Goal: Use online tool/utility: Utilize a website feature to perform a specific function

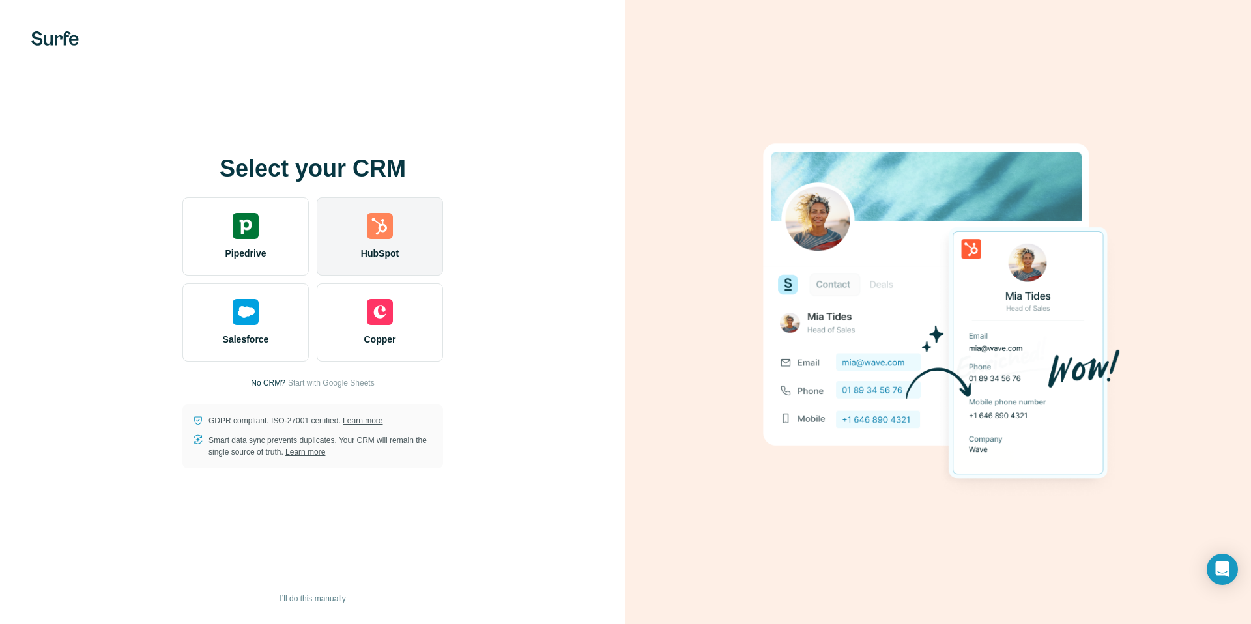
click at [379, 245] on div "HubSpot" at bounding box center [380, 236] width 126 height 78
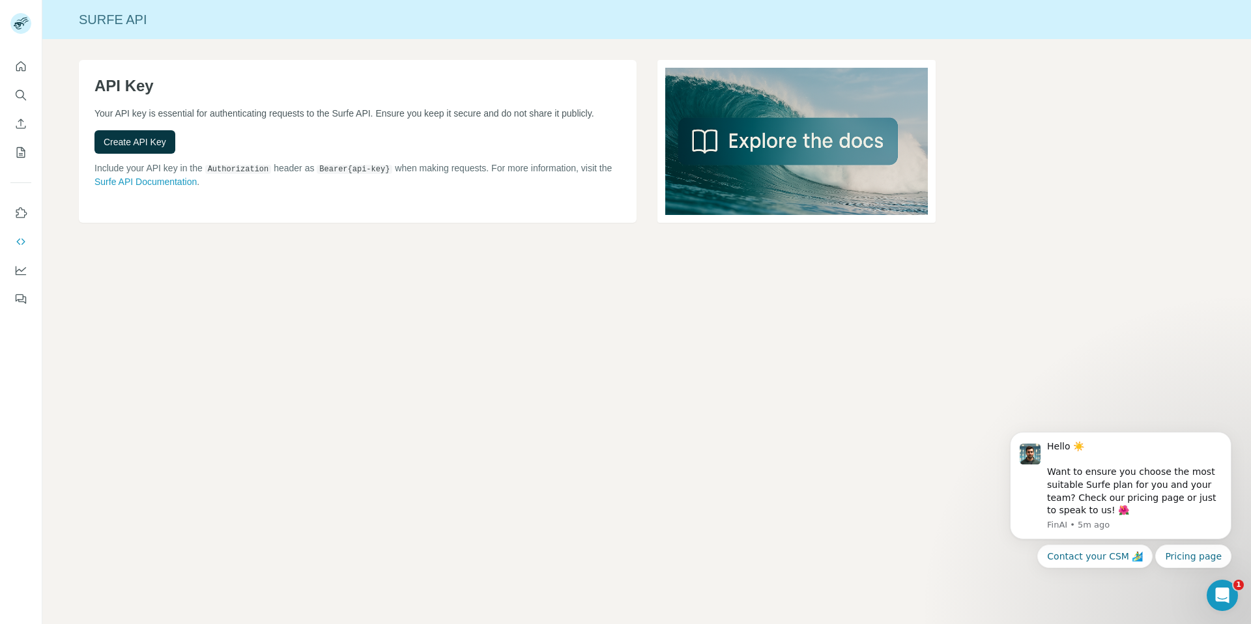
click at [145, 120] on p "Your API key is essential for authenticating requests to the Surfe API. Ensure …" at bounding box center [357, 113] width 526 height 13
click at [27, 67] on button "Quick start" at bounding box center [20, 66] width 21 height 23
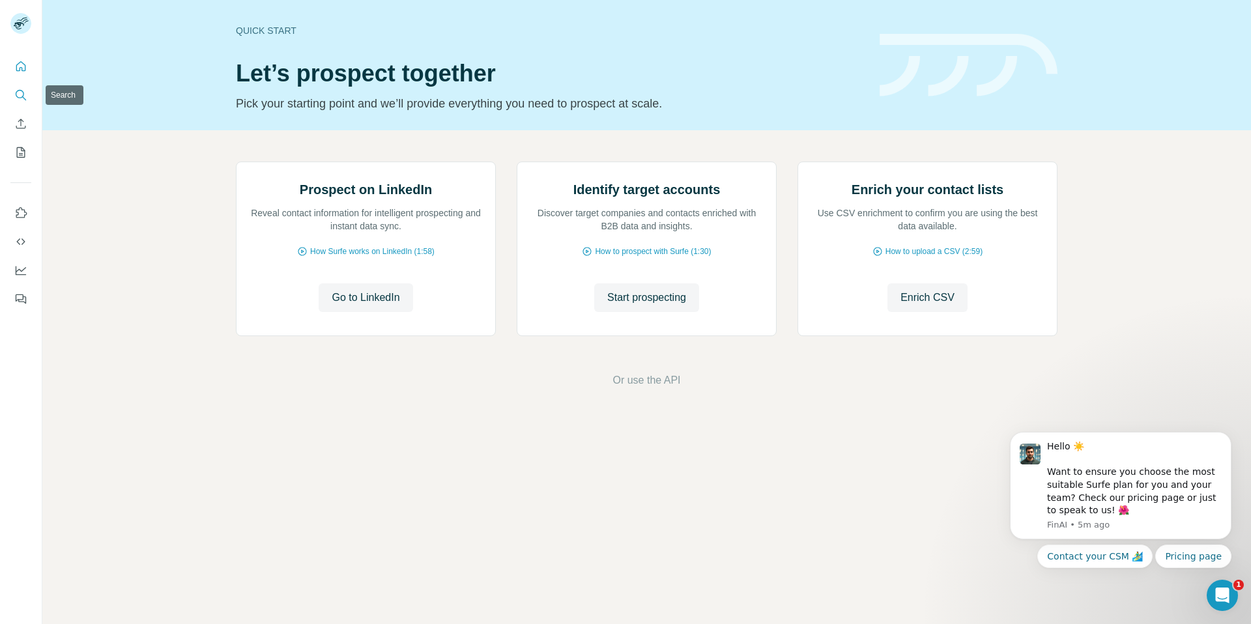
click at [27, 87] on button "Search" at bounding box center [20, 94] width 21 height 23
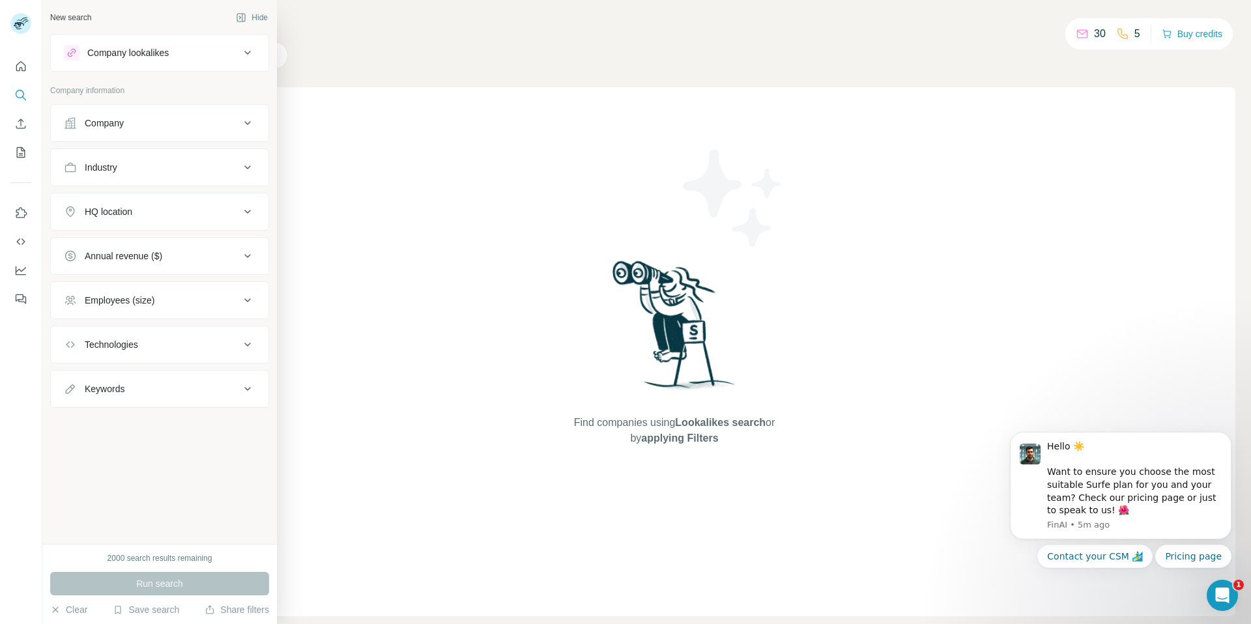
click at [122, 124] on div "Company" at bounding box center [104, 123] width 39 height 13
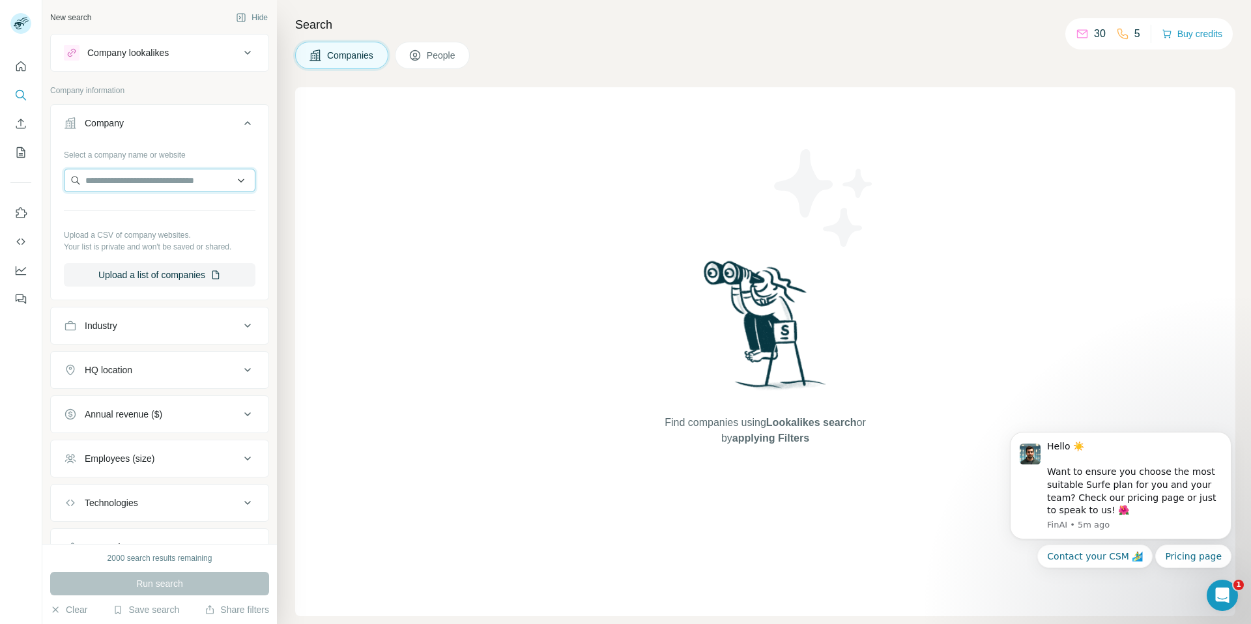
click at [139, 180] on input "text" at bounding box center [159, 180] width 191 height 23
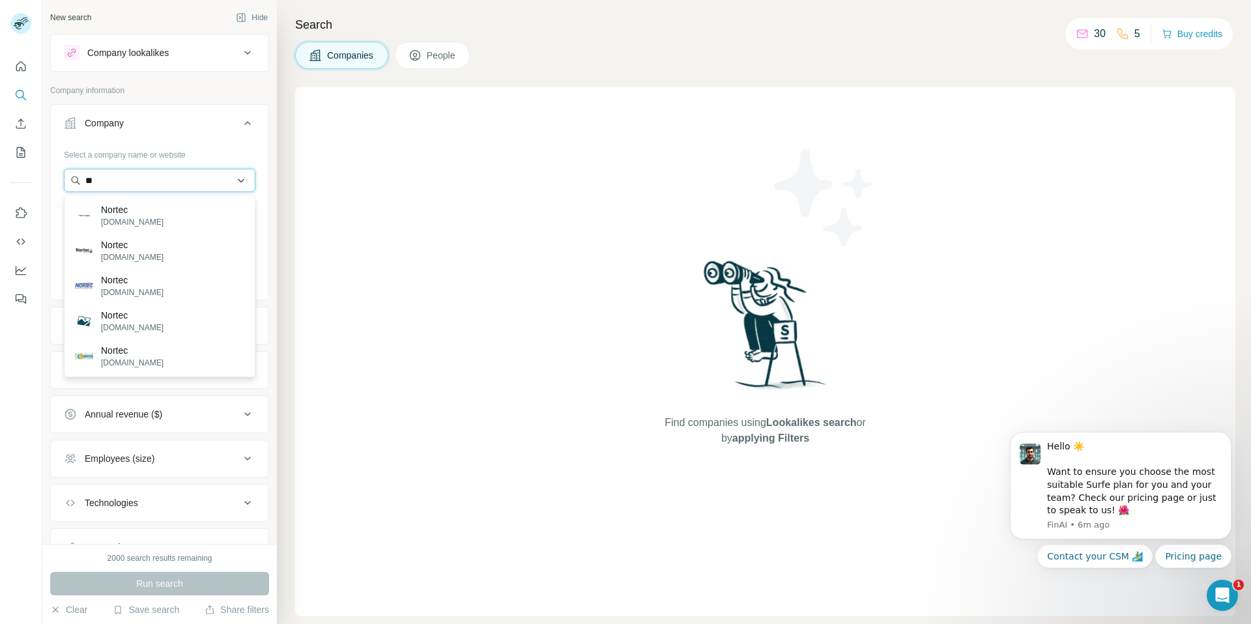
type input "*"
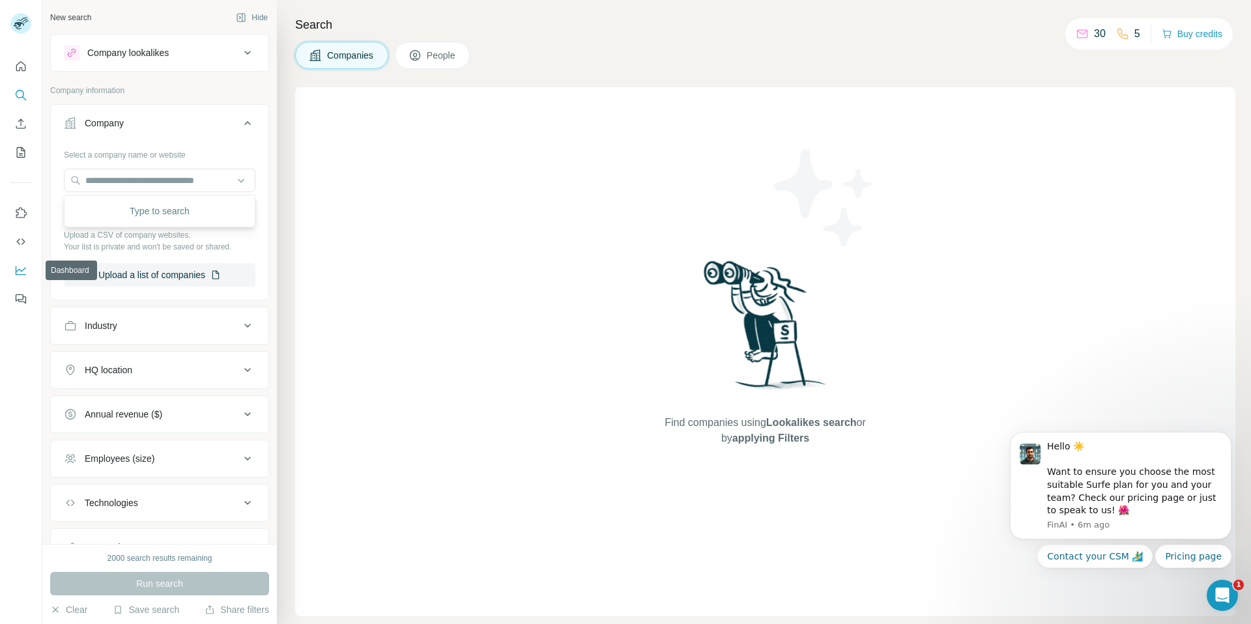
click at [20, 274] on icon "Dashboard" at bounding box center [20, 270] width 13 height 13
